Goal: Transaction & Acquisition: Subscribe to service/newsletter

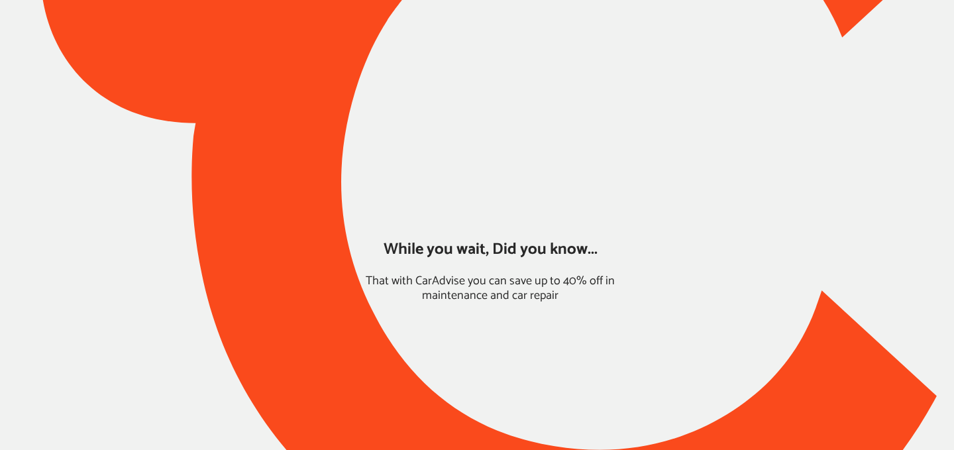
type input "*****"
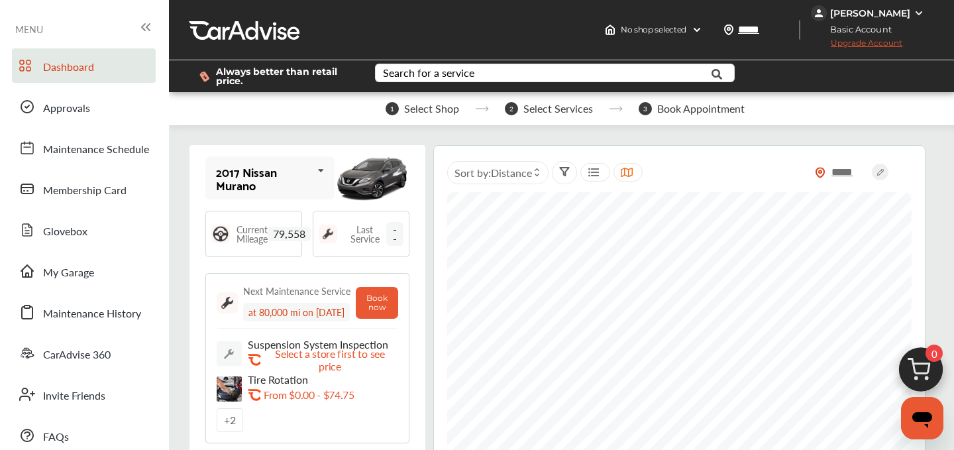
click at [866, 44] on span "Upgrade Account" at bounding box center [856, 46] width 91 height 17
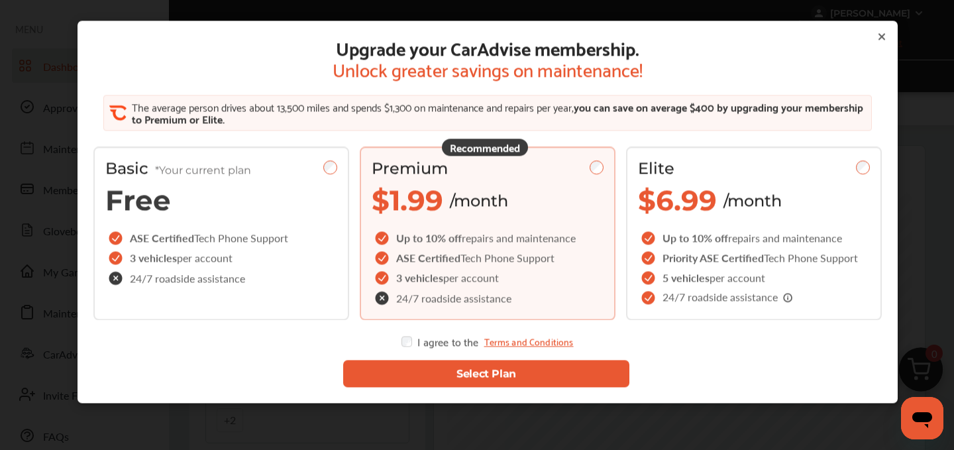
click at [485, 374] on button "Select Plan" at bounding box center [486, 373] width 286 height 27
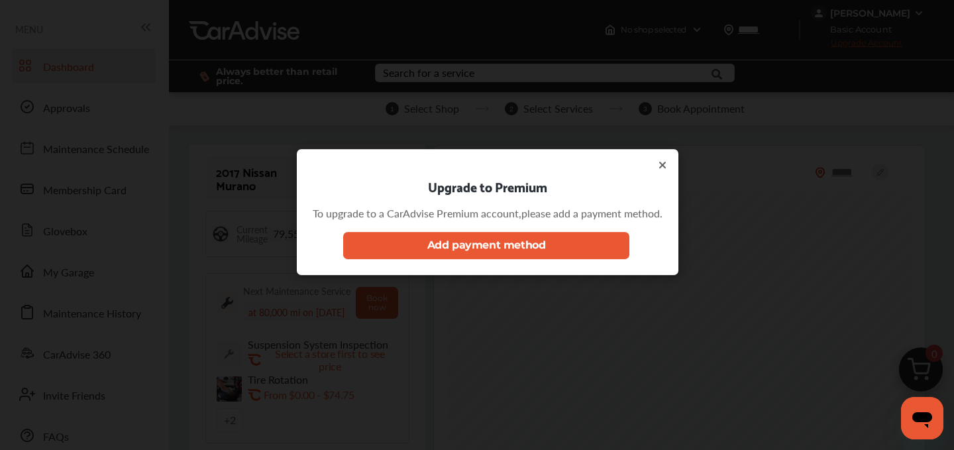
click at [502, 224] on span "To upgrade to a CarAdvise Premium account, please add a payment method." at bounding box center [488, 212] width 350 height 55
click at [502, 238] on button "Add payment method" at bounding box center [486, 245] width 286 height 27
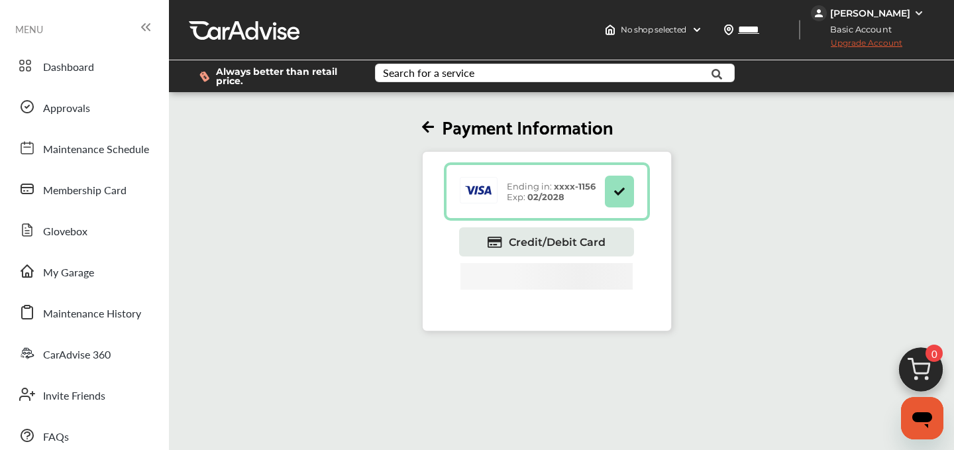
click at [862, 43] on span "Upgrade Account" at bounding box center [856, 46] width 91 height 17
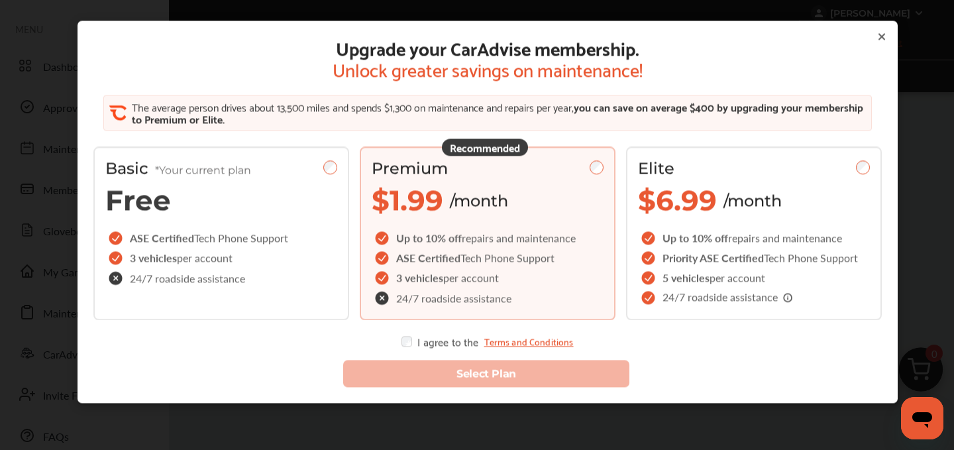
click at [402, 347] on div "Select Plan" at bounding box center [487, 367] width 809 height 62
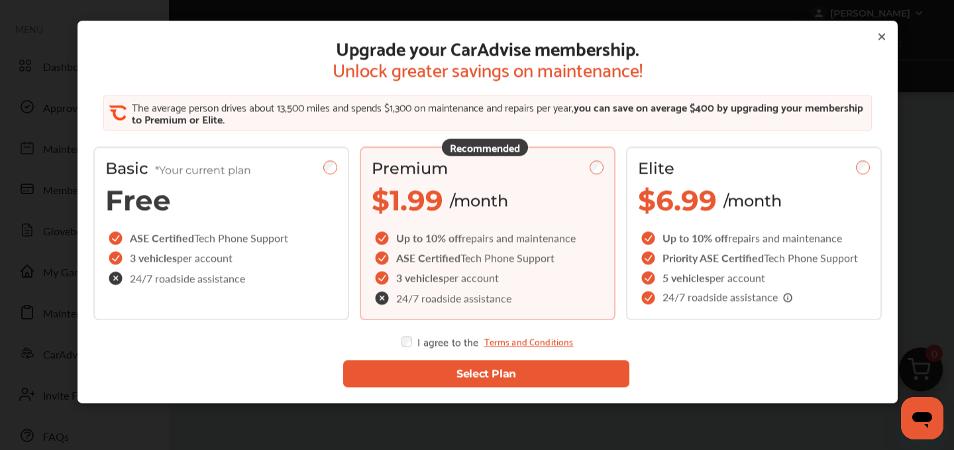
click at [456, 373] on button "Select Plan" at bounding box center [486, 373] width 286 height 27
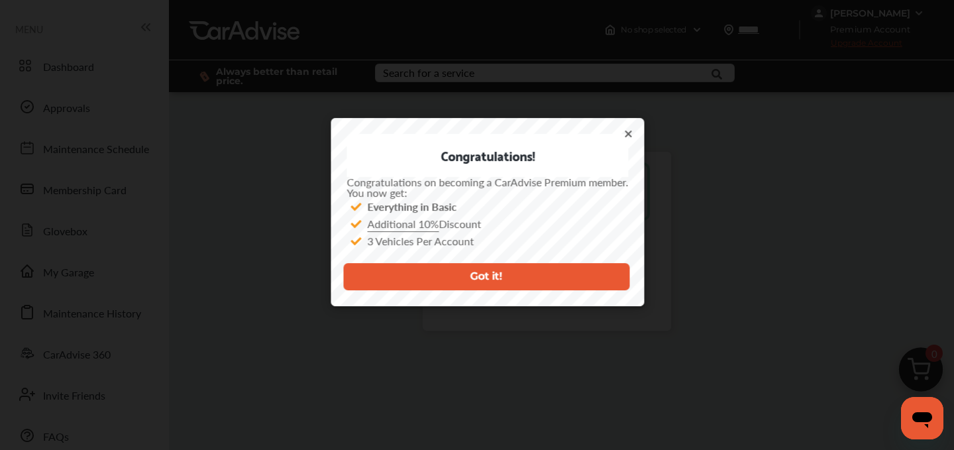
click at [630, 133] on icon at bounding box center [628, 133] width 11 height 11
